Goal: Task Accomplishment & Management: Complete application form

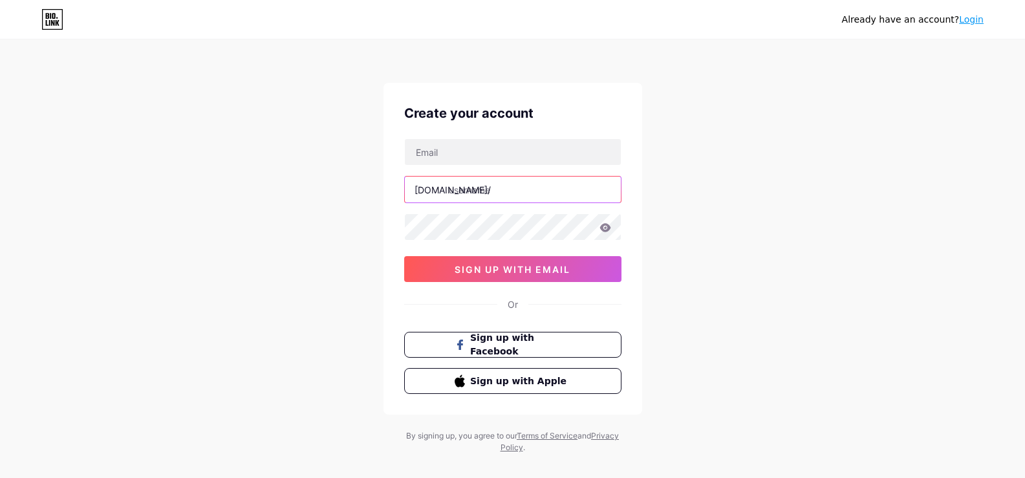
click at [485, 189] on input "text" at bounding box center [513, 190] width 216 height 26
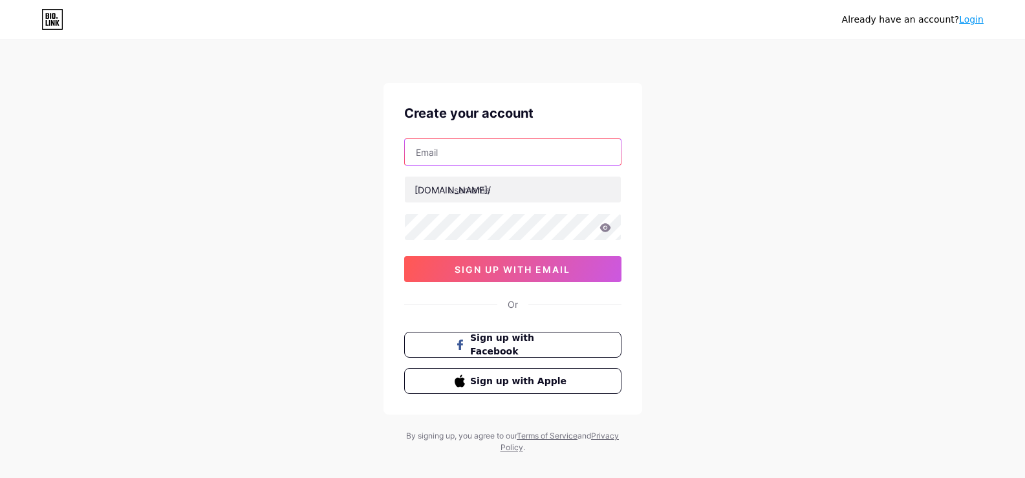
click at [424, 149] on input "text" at bounding box center [513, 152] width 216 height 26
type input "[EMAIL_ADDRESS][DOMAIN_NAME]"
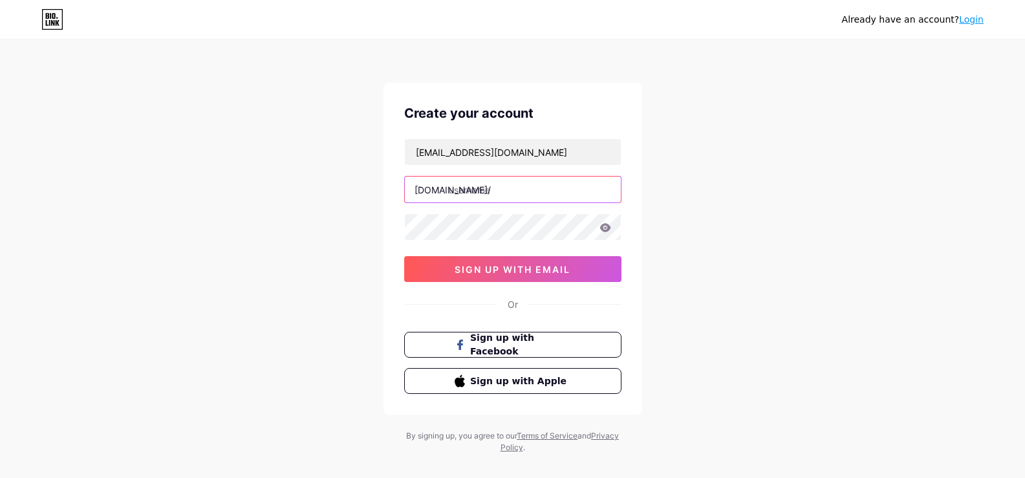
click at [470, 184] on input "text" at bounding box center [513, 190] width 216 height 26
type input "deligencetech"
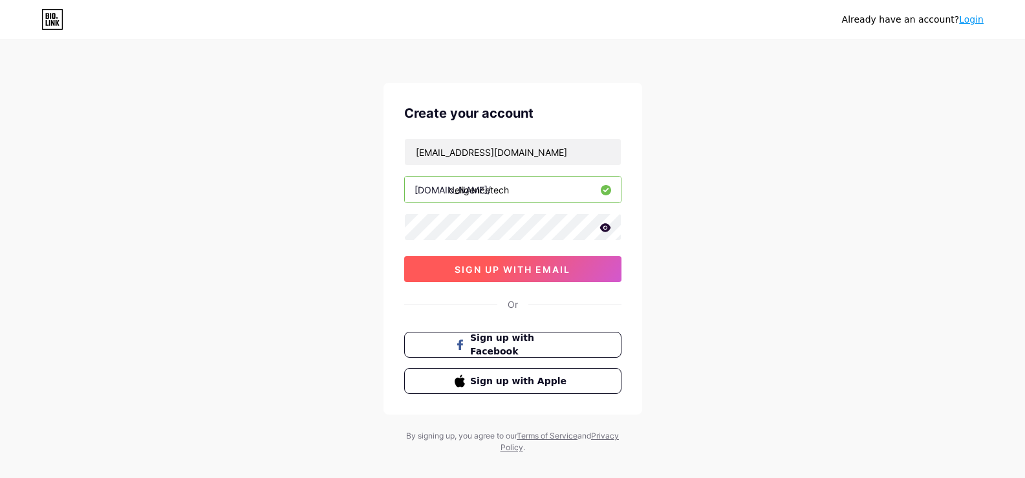
click at [488, 259] on button "sign up with email" at bounding box center [512, 269] width 217 height 26
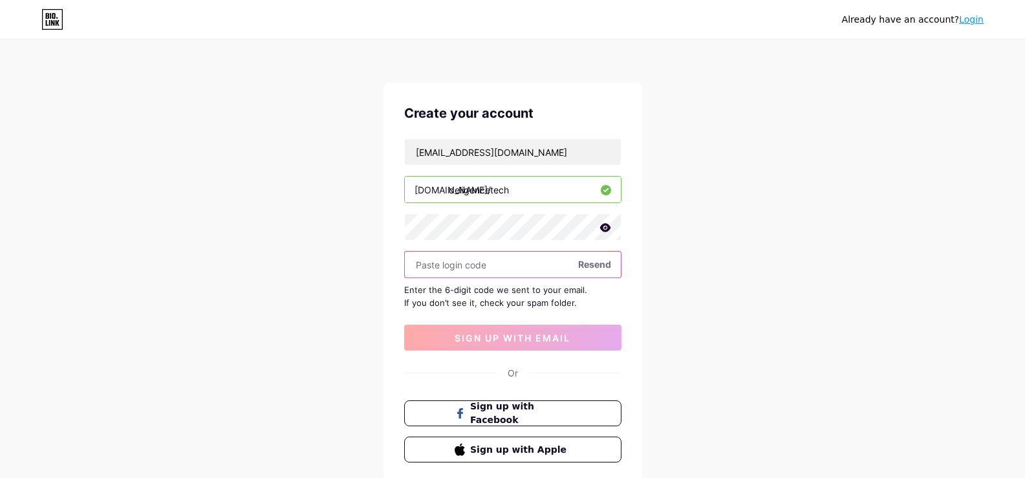
paste input "960416"
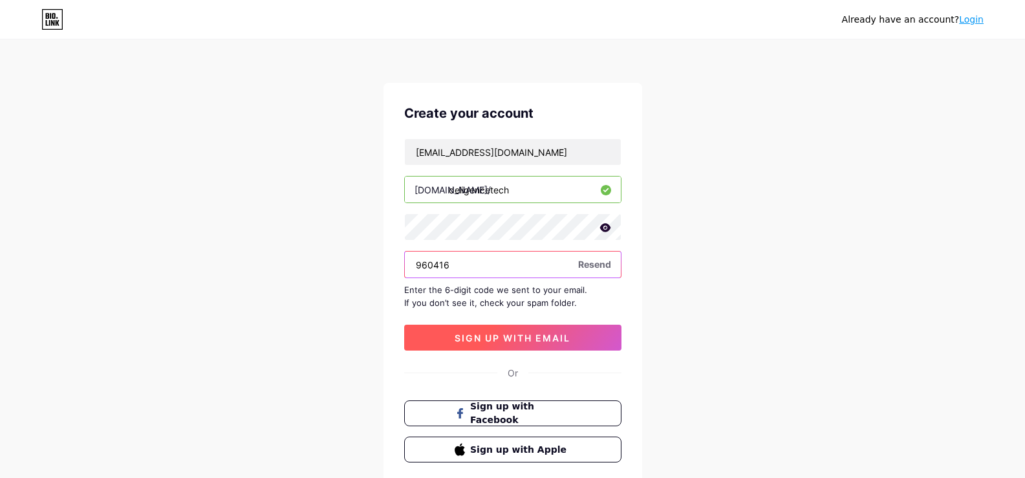
type input "960416"
click at [502, 346] on button "sign up with email" at bounding box center [512, 338] width 217 height 26
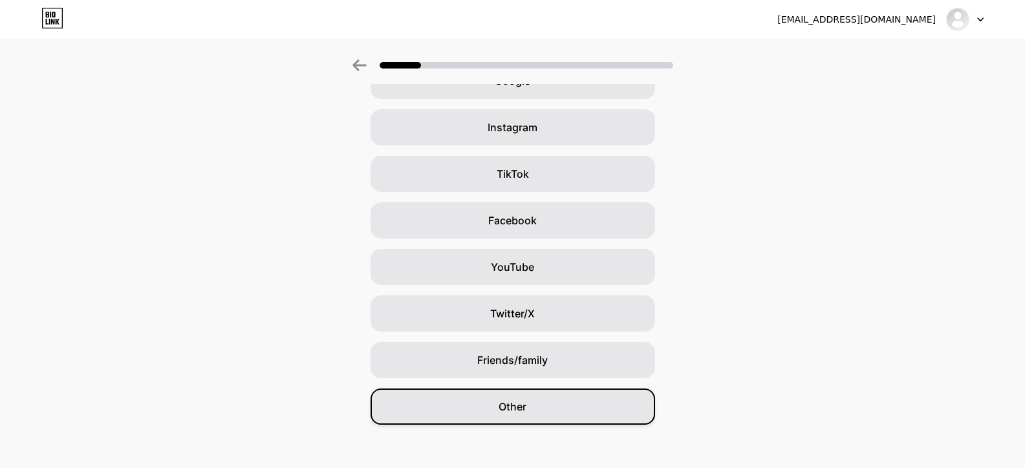
scroll to position [89, 0]
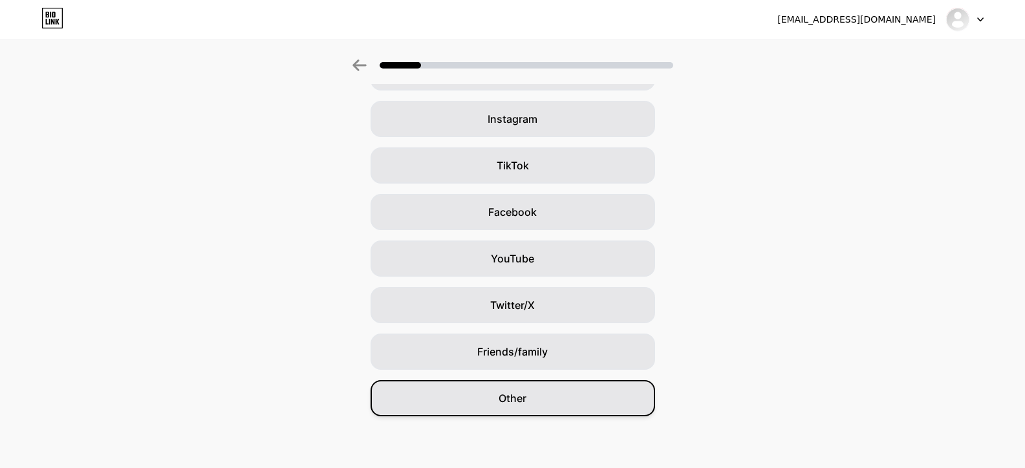
click at [522, 404] on span "Other" at bounding box center [513, 399] width 28 height 16
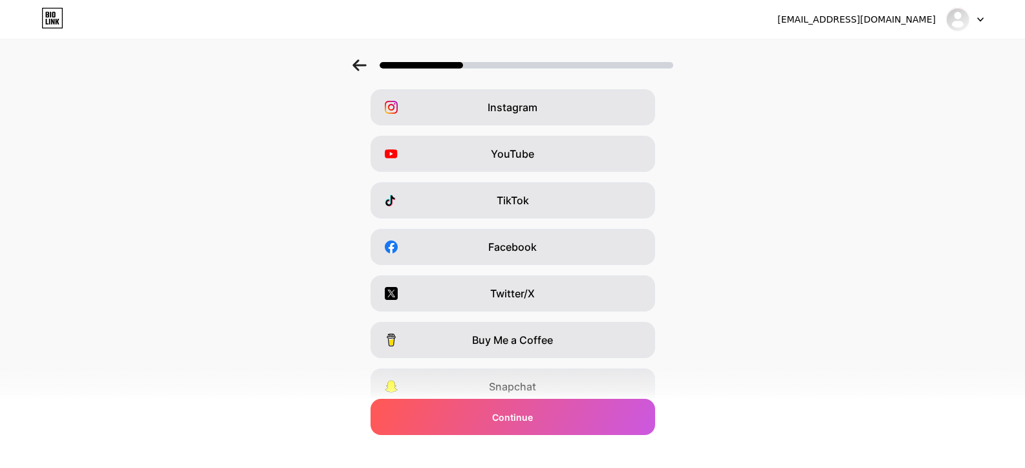
scroll to position [154, 0]
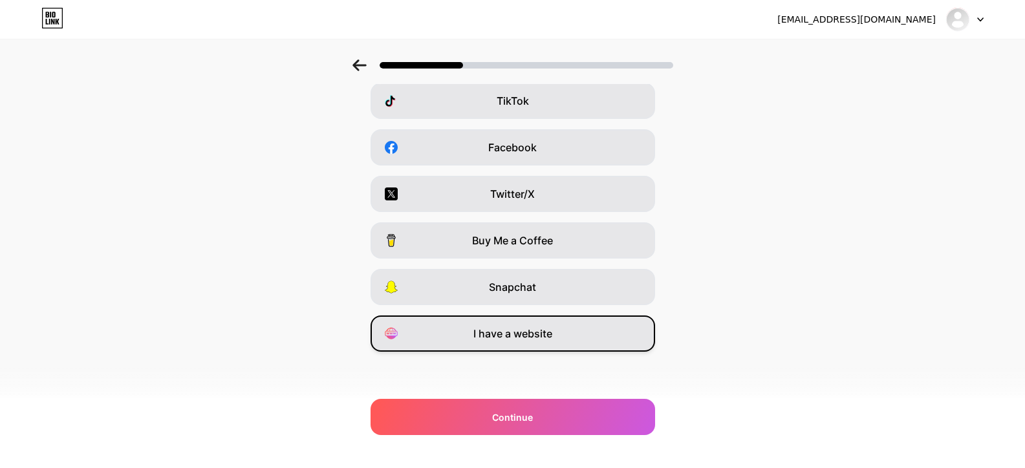
click at [505, 328] on span "I have a website" at bounding box center [512, 334] width 79 height 16
click at [532, 437] on div "deligencetechnologies3@gmail.com Logout Link Copied Which platforms are you on?…" at bounding box center [512, 157] width 1025 height 622
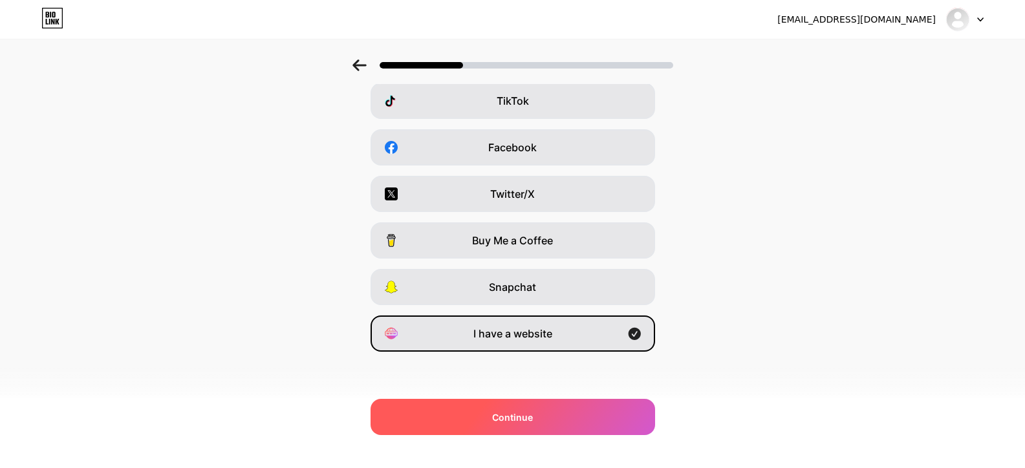
click at [530, 426] on div "Continue" at bounding box center [513, 417] width 285 height 36
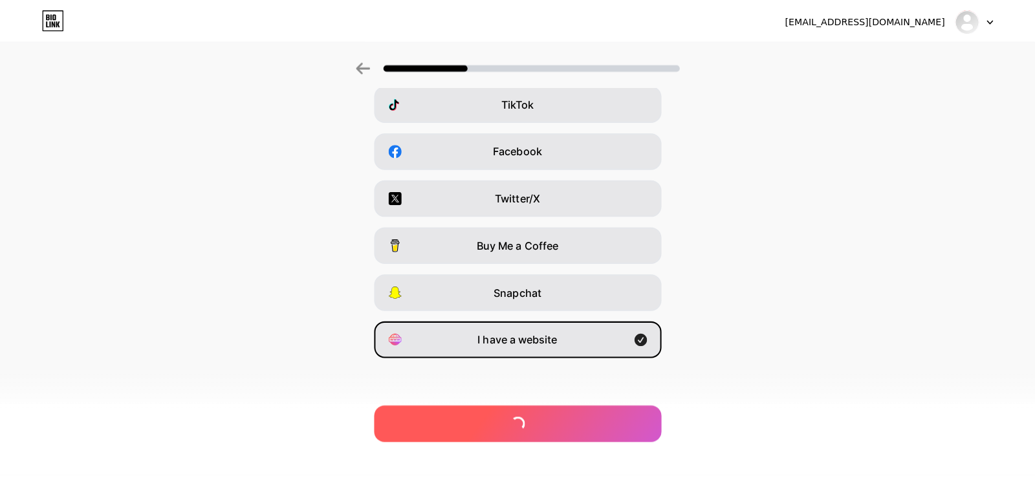
scroll to position [0, 0]
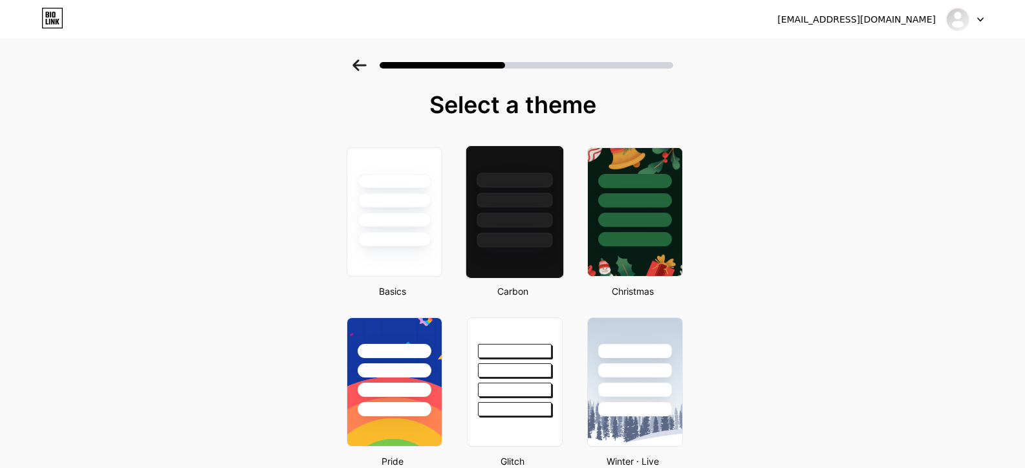
click at [536, 204] on div at bounding box center [515, 200] width 76 height 15
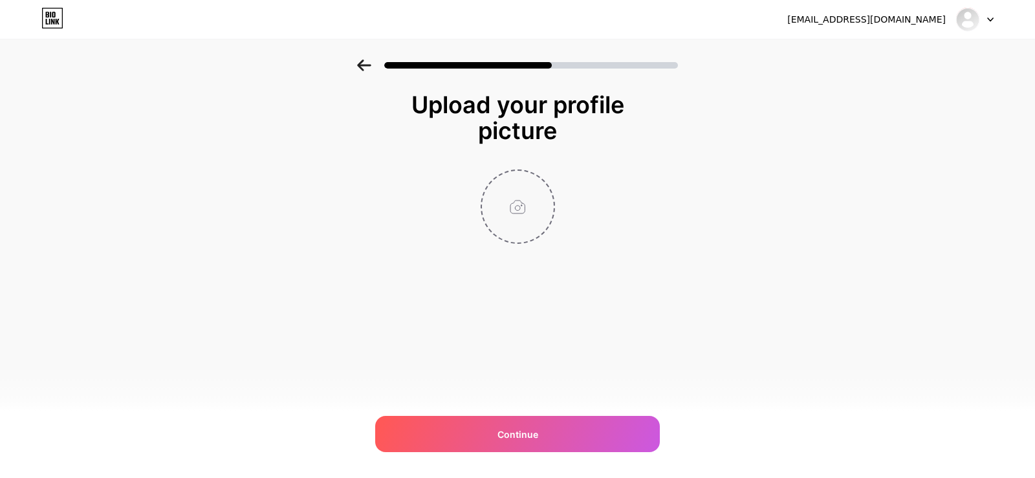
click at [519, 212] on input "file" at bounding box center [518, 207] width 72 height 72
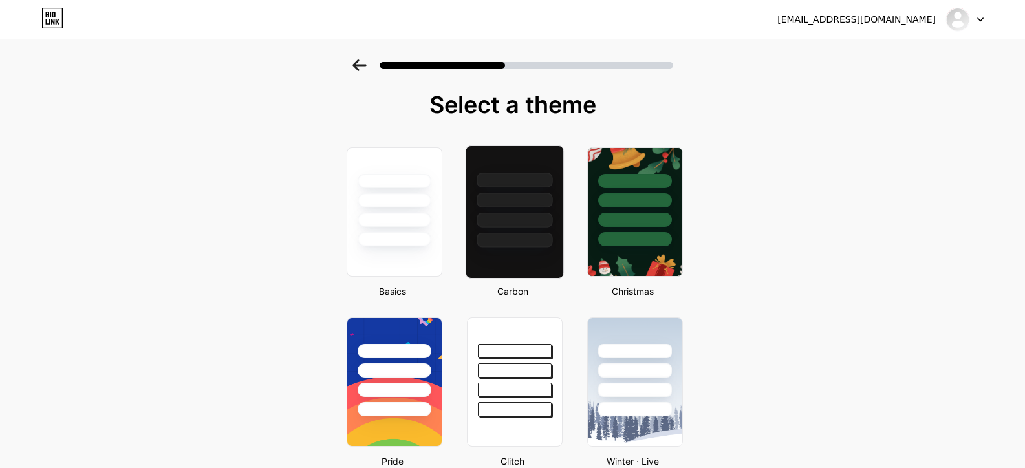
click at [505, 214] on div at bounding box center [515, 220] width 76 height 15
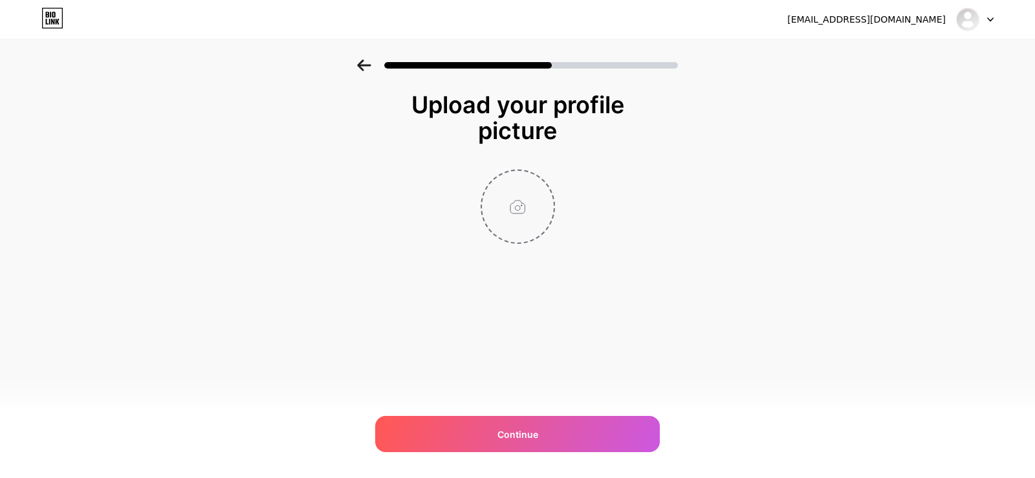
click at [516, 206] on input "file" at bounding box center [518, 207] width 72 height 72
type input "C:\fakepath\Black and Blue Modern AI Chatbot Integration Services Facebook Post…"
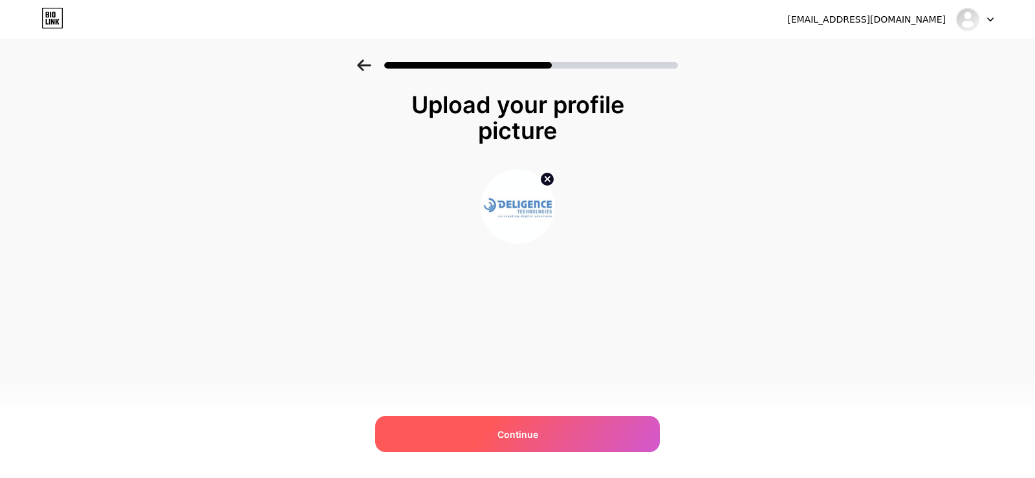
click at [512, 433] on span "Continue" at bounding box center [517, 435] width 41 height 14
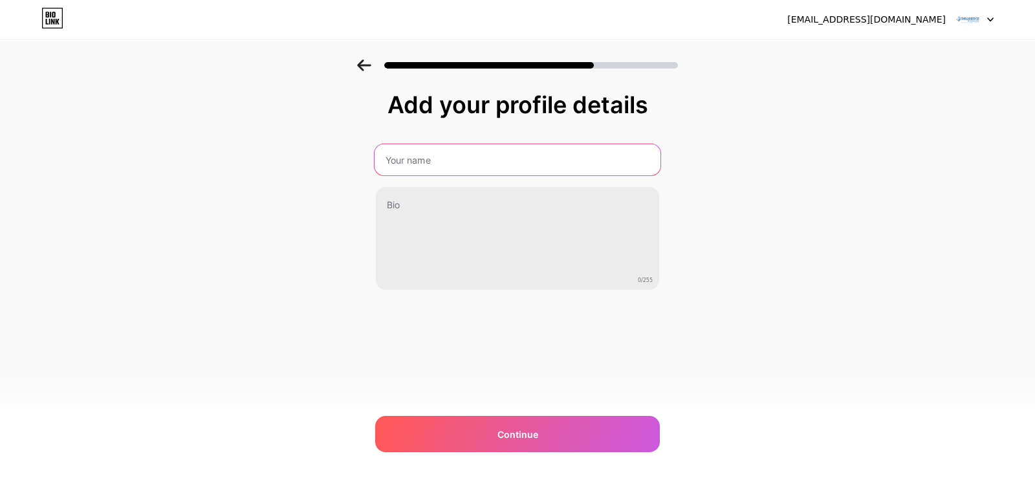
click at [433, 156] on input "text" at bounding box center [518, 159] width 286 height 31
type input "Deligence Technologies"
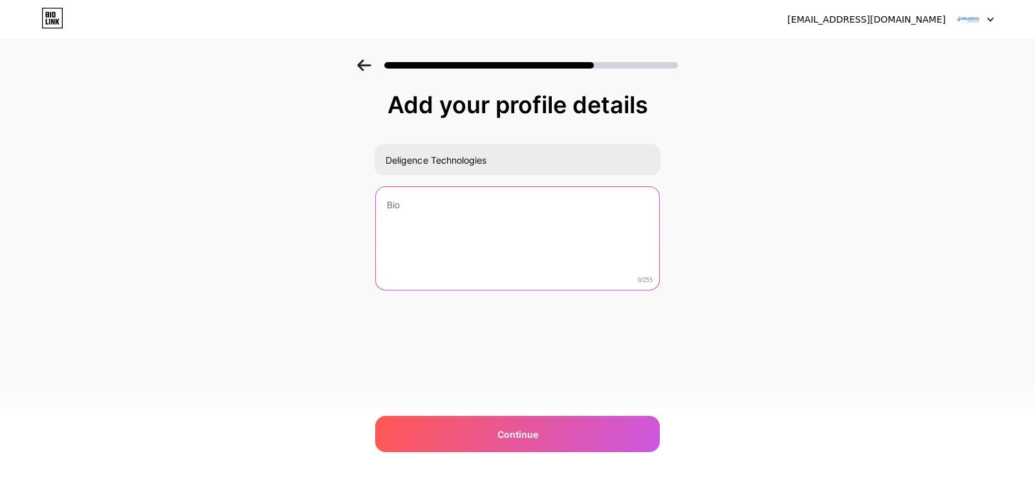
click at [386, 223] on textarea at bounding box center [517, 239] width 283 height 104
paste textarea "Deligence an leading Generative AI Development Services. Our experts specialize…"
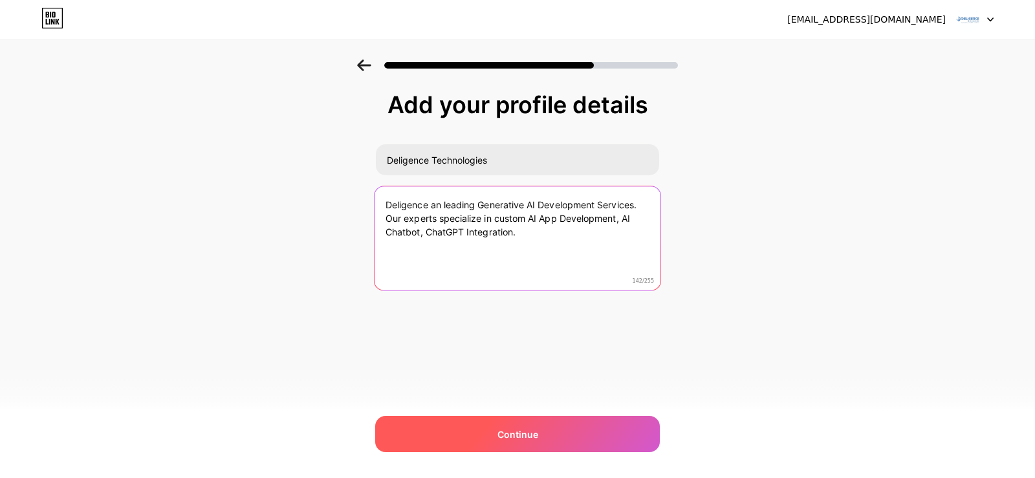
type textarea "Deligence an leading Generative AI Development Services. Our experts specialize…"
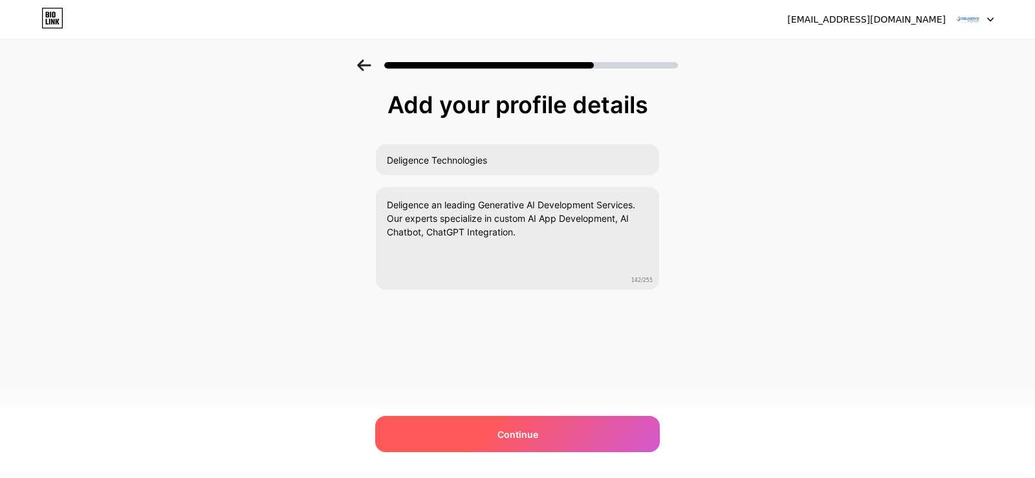
click at [502, 440] on span "Continue" at bounding box center [517, 435] width 41 height 14
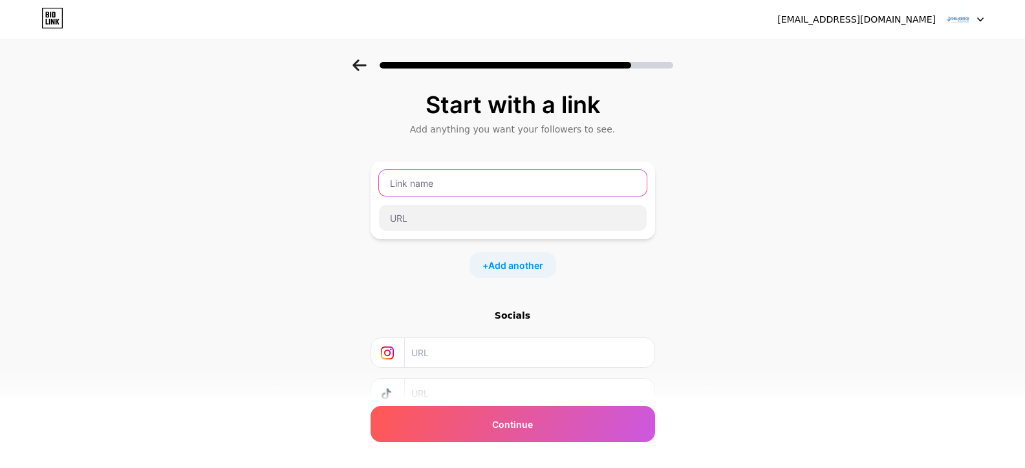
click at [451, 189] on input "text" at bounding box center [513, 183] width 268 height 26
paste input "[URL][DOMAIN_NAME]"
type input "[URL][DOMAIN_NAME]"
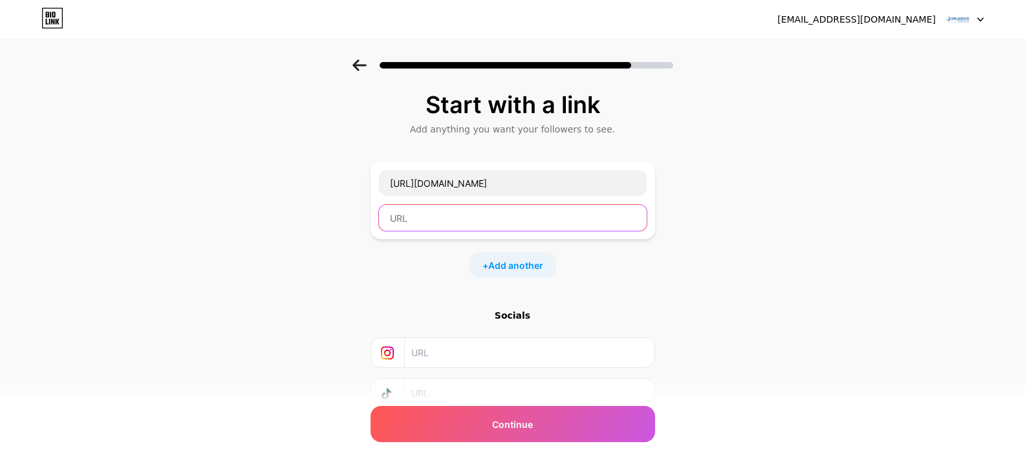
click at [417, 223] on input "text" at bounding box center [513, 218] width 268 height 26
type input "a"
type input "AI Integration Services"
click at [514, 268] on span "Add another" at bounding box center [515, 266] width 55 height 14
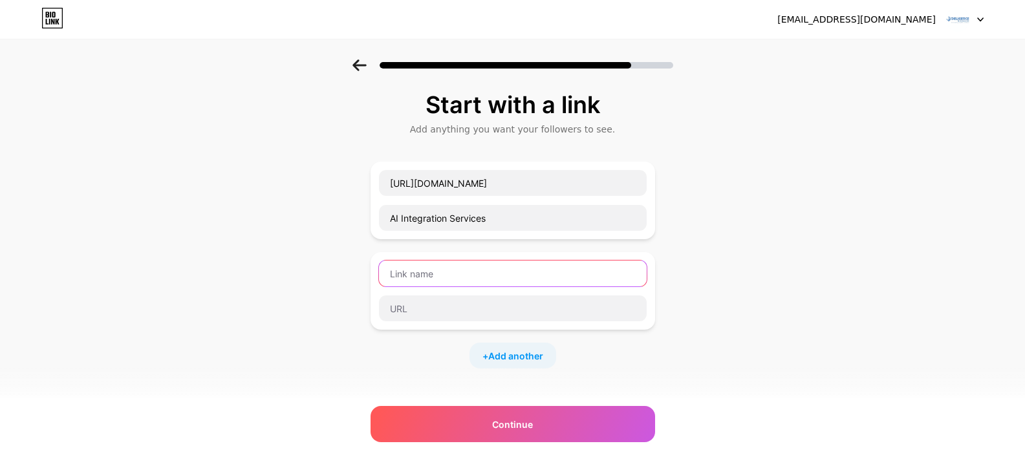
click at [433, 281] on input "text" at bounding box center [513, 274] width 268 height 26
paste input "[URL][DOMAIN_NAME]"
type input "[URL][DOMAIN_NAME]"
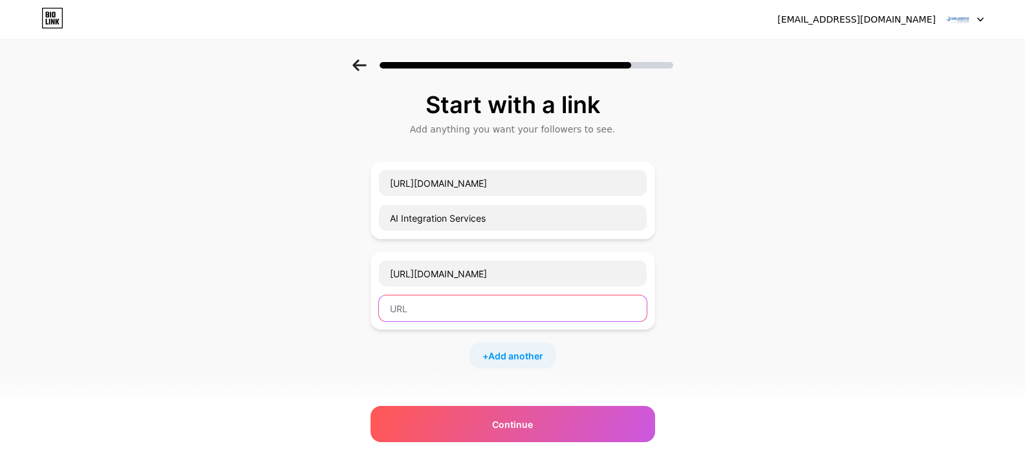
click at [428, 301] on input "text" at bounding box center [513, 309] width 268 height 26
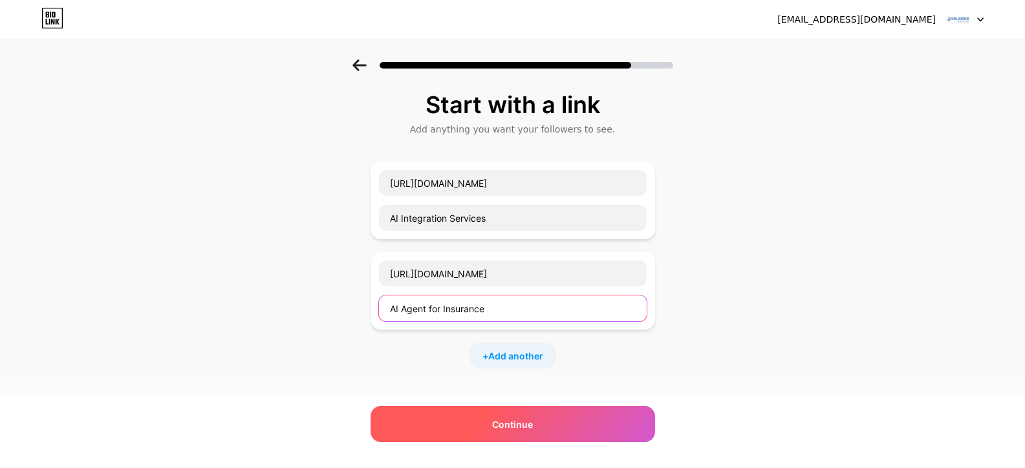
type input "AI Agent for Insurance"
click at [517, 427] on span "Continue" at bounding box center [512, 425] width 41 height 14
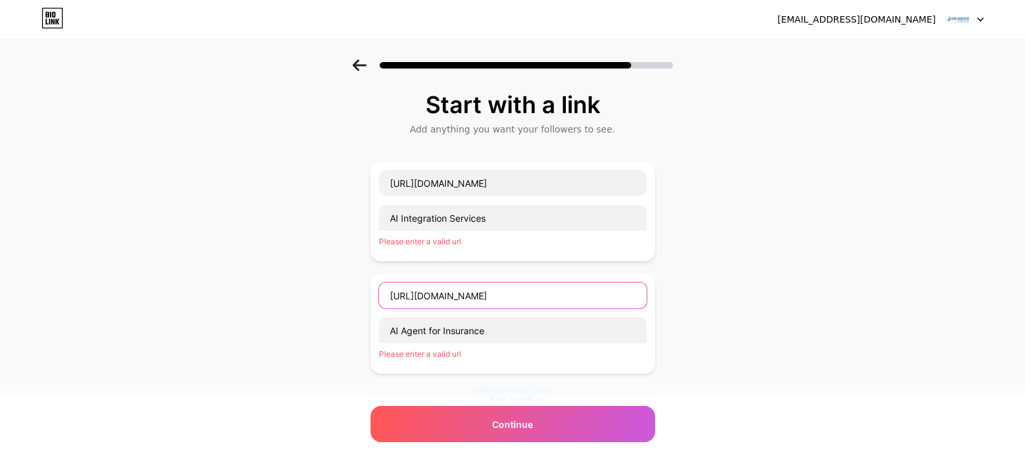
click at [502, 298] on input "[URL][DOMAIN_NAME]" at bounding box center [513, 296] width 268 height 26
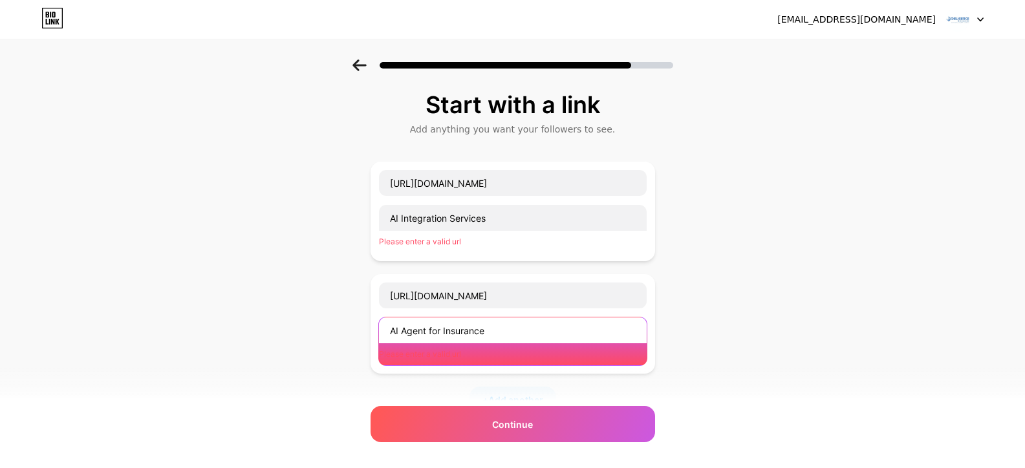
click at [505, 335] on input "AI Agent for Insurance" at bounding box center [513, 331] width 268 height 26
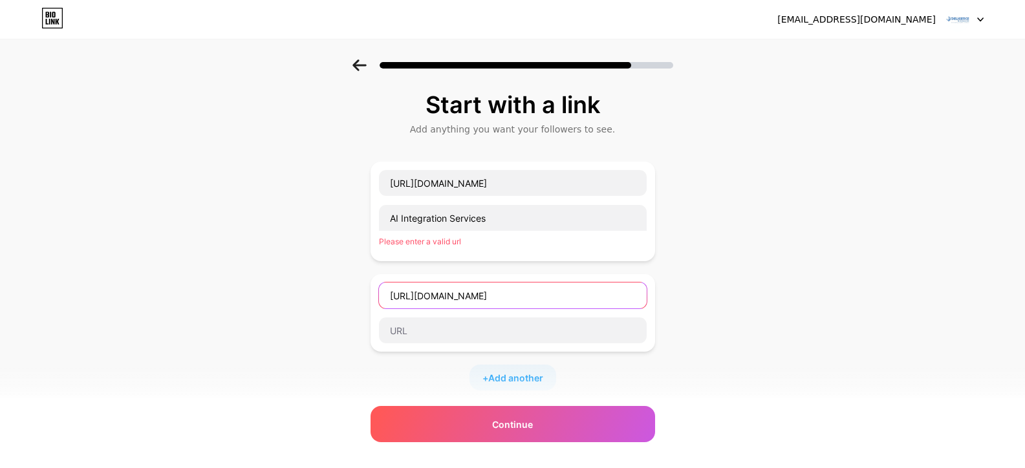
click at [623, 294] on input "[URL][DOMAIN_NAME]" at bounding box center [513, 296] width 268 height 26
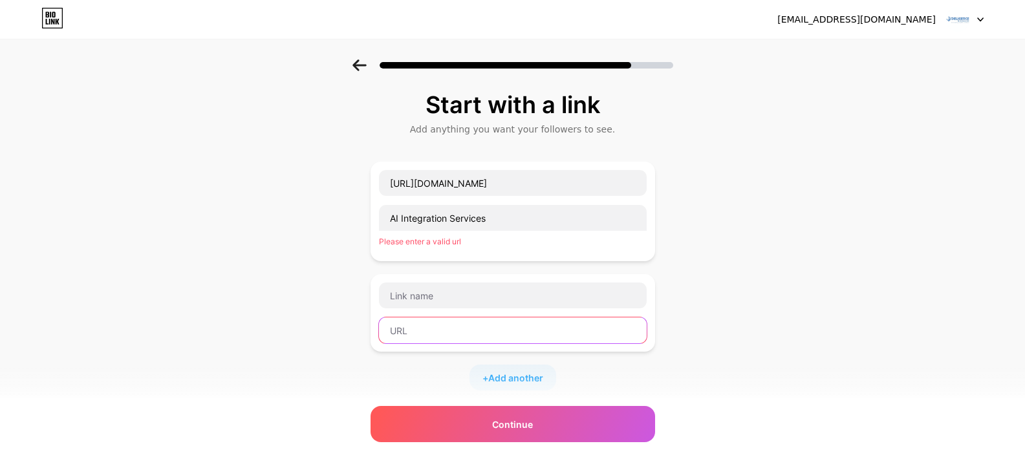
click at [524, 334] on input "text" at bounding box center [513, 331] width 268 height 26
paste input "[URL][DOMAIN_NAME]"
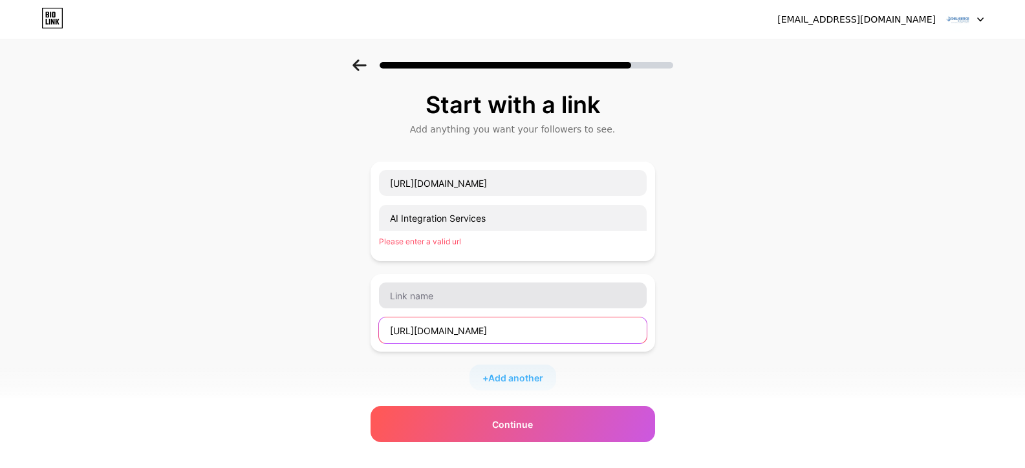
type input "[URL][DOMAIN_NAME]"
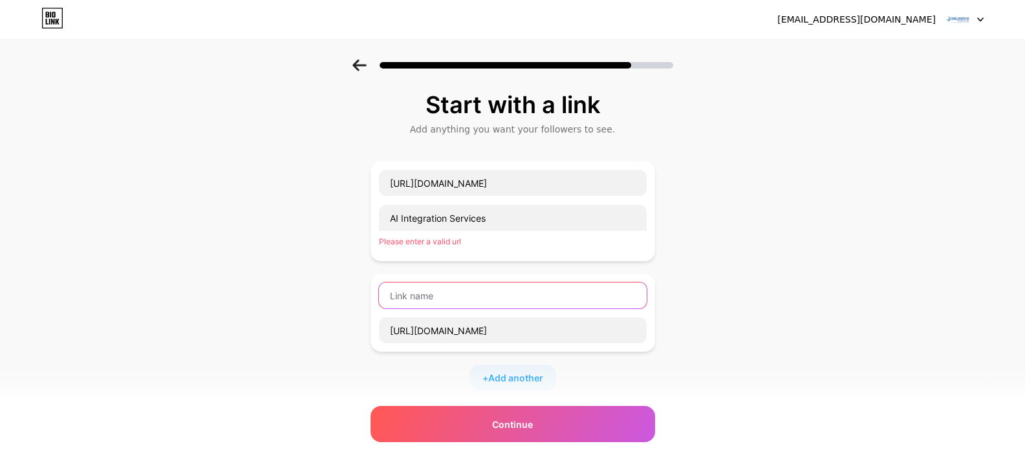
click at [501, 292] on input "text" at bounding box center [513, 296] width 268 height 26
paste input "AI Agent for Insurance"
type input "AI Agent for Insurance"
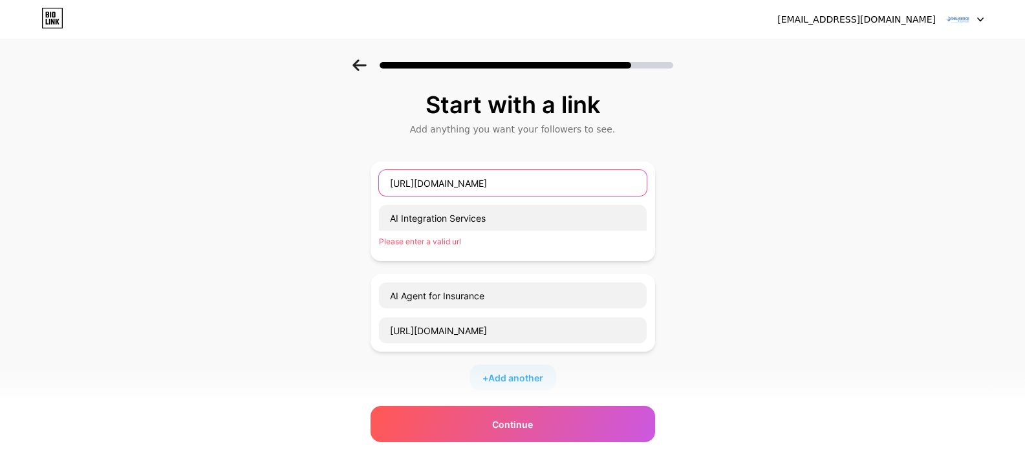
drag, startPoint x: 620, startPoint y: 178, endPoint x: 360, endPoint y: 177, distance: 260.0
click at [360, 177] on div "Start with a link Add anything you want your followers to see. [URL][DOMAIN_NAM…" at bounding box center [512, 343] width 1025 height 567
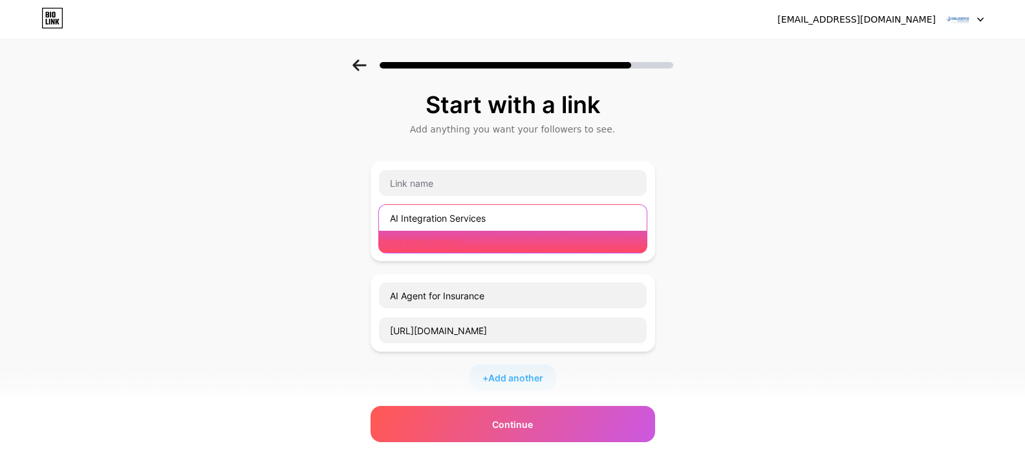
drag, startPoint x: 507, startPoint y: 223, endPoint x: 366, endPoint y: 217, distance: 141.1
click at [366, 217] on div "Start with a link Add anything you want your followers to see. AI Integration S…" at bounding box center [512, 343] width 1025 height 567
paste input "[URL][DOMAIN_NAME]"
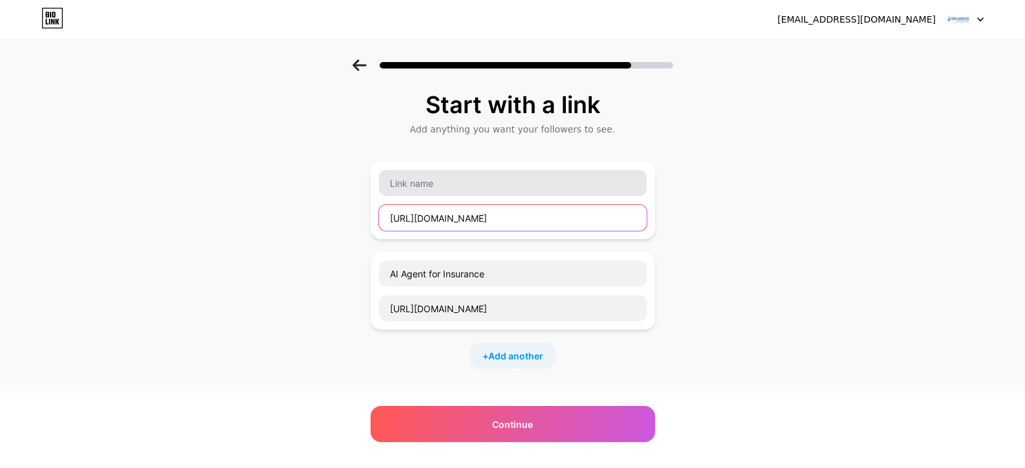
type input "[URL][DOMAIN_NAME]"
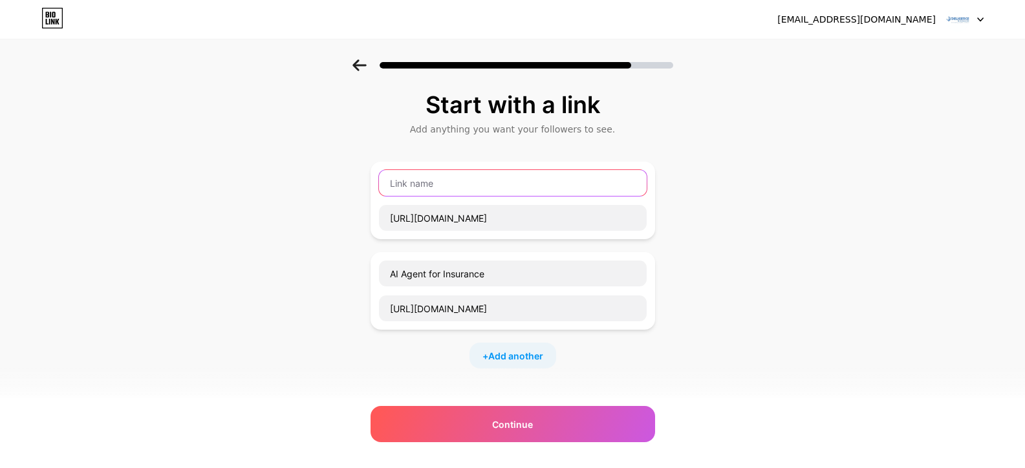
click at [479, 178] on input "text" at bounding box center [513, 183] width 268 height 26
type input "AI Integration Services"
click at [520, 442] on input "text" at bounding box center [528, 443] width 235 height 29
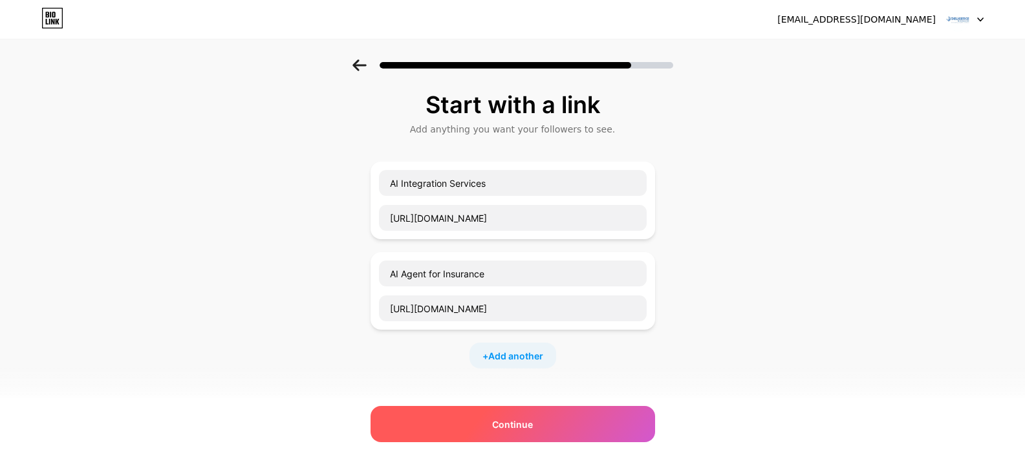
click at [520, 416] on div "Continue" at bounding box center [513, 424] width 285 height 36
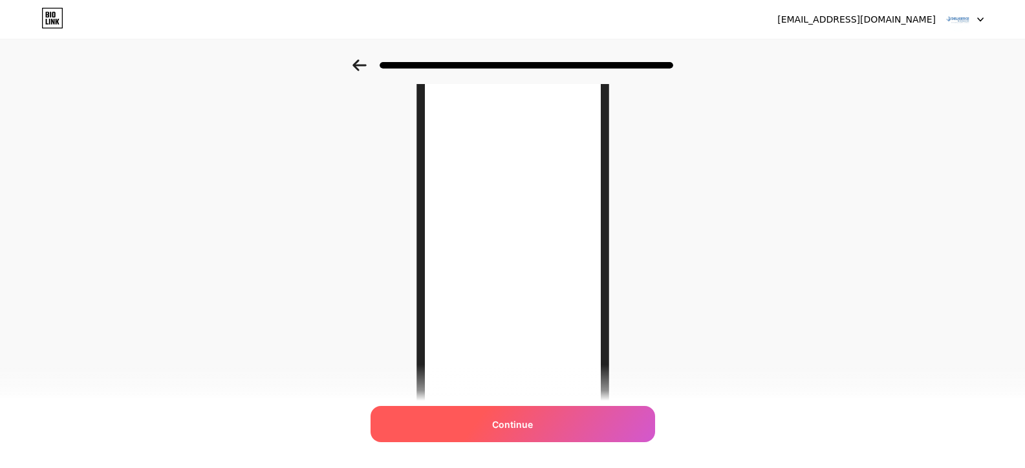
scroll to position [182, 0]
click at [523, 428] on span "Continue" at bounding box center [512, 425] width 41 height 14
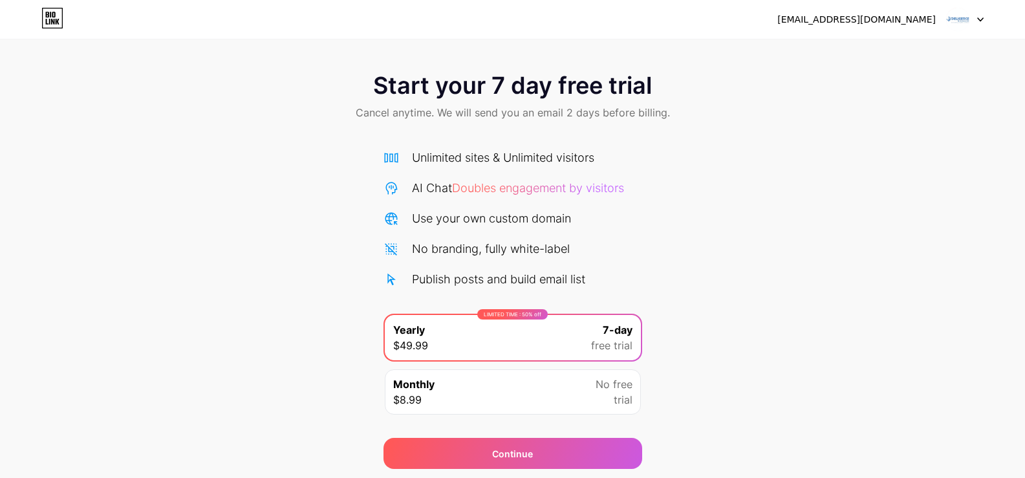
scroll to position [43, 0]
click at [972, 24] on div at bounding box center [965, 19] width 38 height 23
click at [46, 15] on icon at bounding box center [47, 15] width 3 height 6
